Goal: Task Accomplishment & Management: Manage account settings

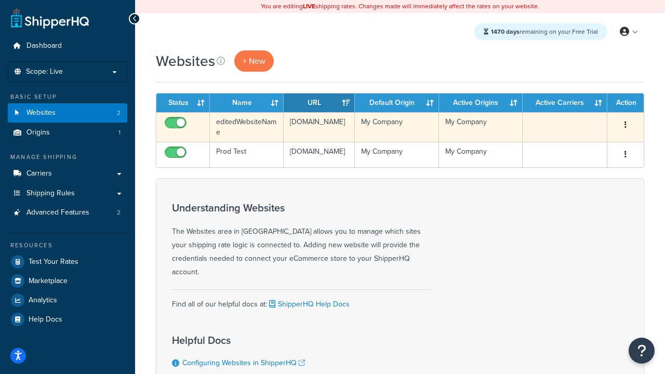
click at [625, 126] on icon "button" at bounding box center [626, 124] width 2 height 7
click at [0, 0] on link "Delete" at bounding box center [0, 0] width 0 height 0
